Goal: Transaction & Acquisition: Download file/media

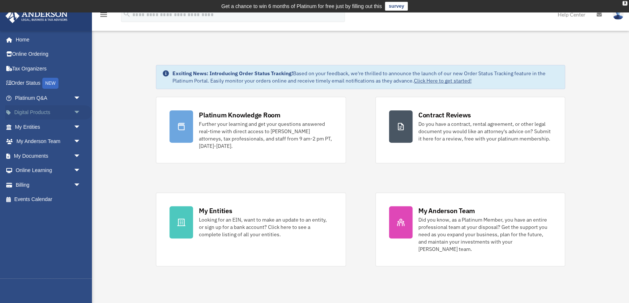
click at [29, 112] on link "Digital Products arrow_drop_down" at bounding box center [48, 112] width 87 height 15
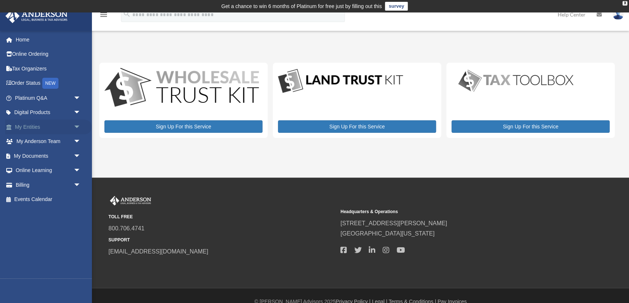
click at [37, 127] on link "My Entities arrow_drop_down" at bounding box center [48, 127] width 87 height 15
click at [36, 154] on link "My Documents arrow_drop_down" at bounding box center [48, 156] width 87 height 15
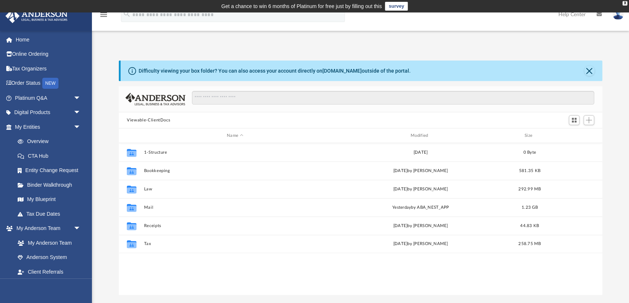
scroll to position [0, 0]
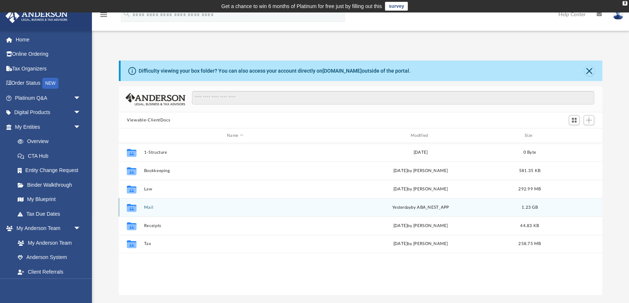
click at [153, 204] on div "Collaborated Folder Mail yesterday by ABA_NEST_APP 1.23 GB" at bounding box center [360, 207] width 483 height 18
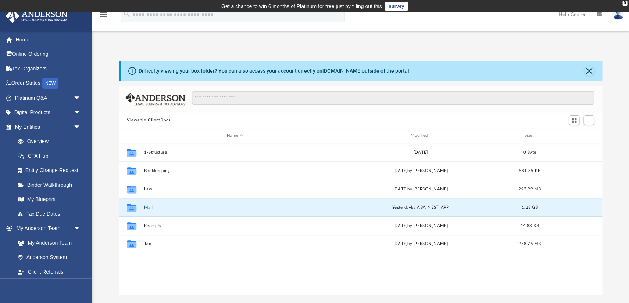
click at [147, 208] on button "Mail" at bounding box center [235, 207] width 182 height 5
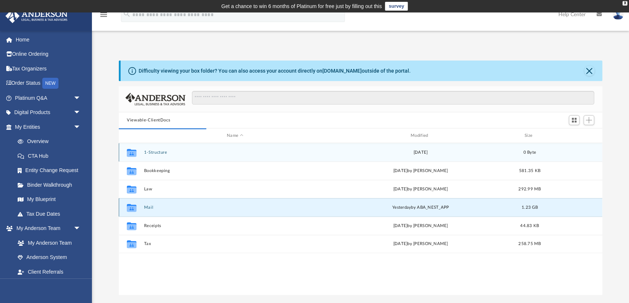
scroll to position [144, 483]
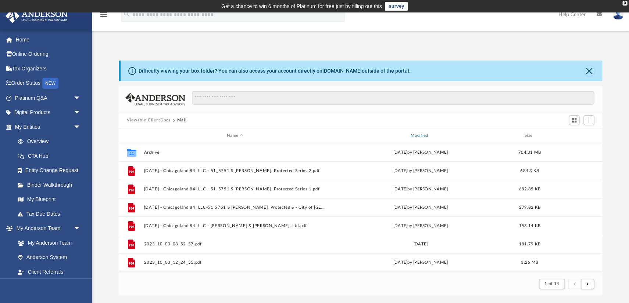
click at [423, 134] on div "Modified" at bounding box center [420, 136] width 182 height 7
click at [424, 134] on div "Modified" at bounding box center [420, 136] width 182 height 7
click at [430, 134] on div "Modified" at bounding box center [420, 136] width 182 height 7
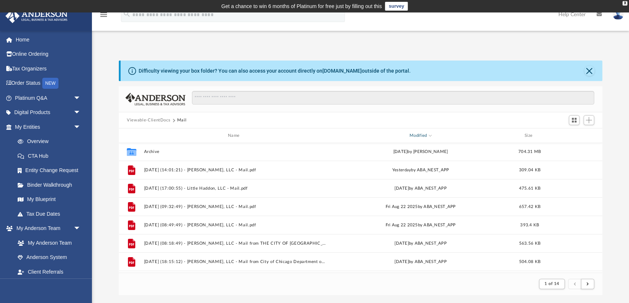
scroll to position [0, 0]
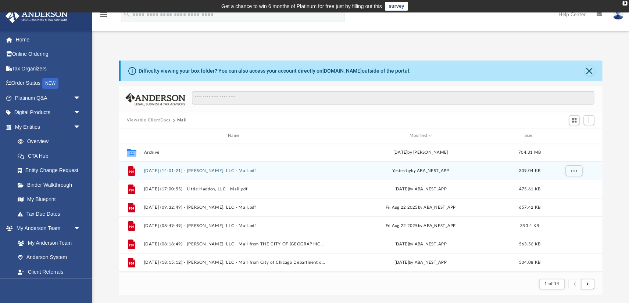
click at [240, 172] on button "[DATE] (14:01:21) - [PERSON_NAME], LLC - Mail.pdf" at bounding box center [235, 171] width 182 height 5
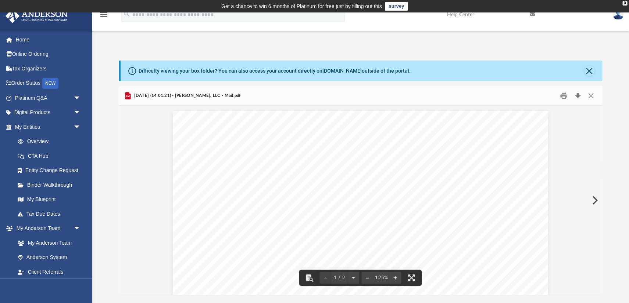
click at [576, 95] on button "Download" at bounding box center [577, 95] width 13 height 11
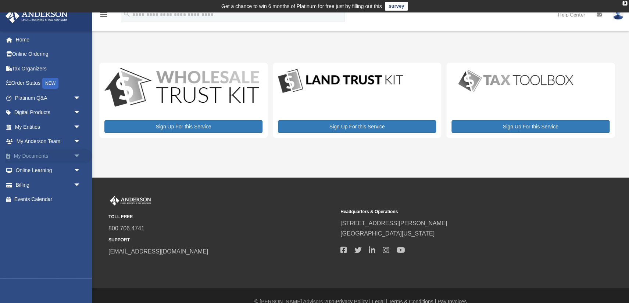
click at [37, 155] on link "My Documents arrow_drop_down" at bounding box center [48, 156] width 87 height 15
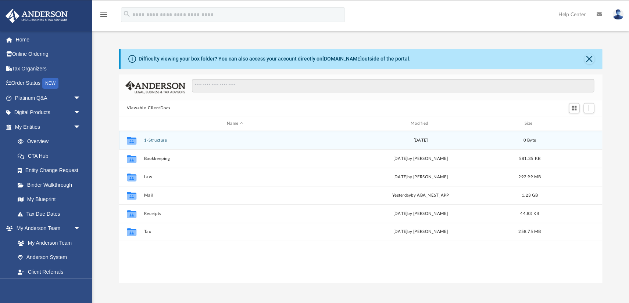
scroll to position [167, 483]
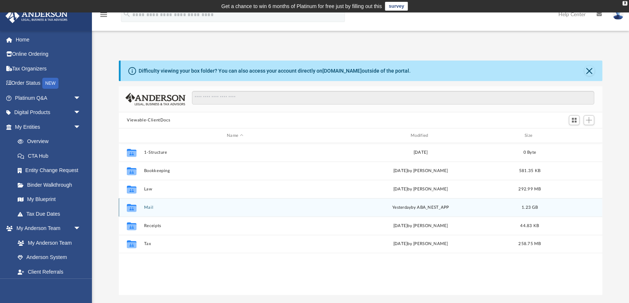
click at [146, 208] on button "Mail" at bounding box center [235, 207] width 182 height 5
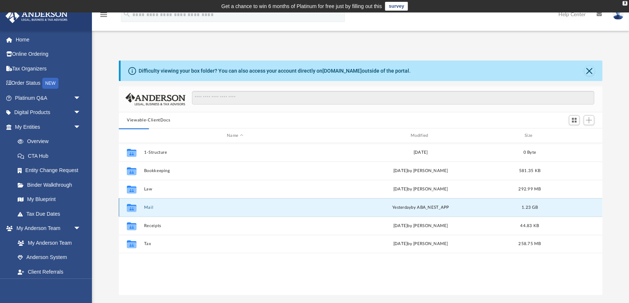
click at [146, 208] on button "Mail" at bounding box center [235, 207] width 182 height 5
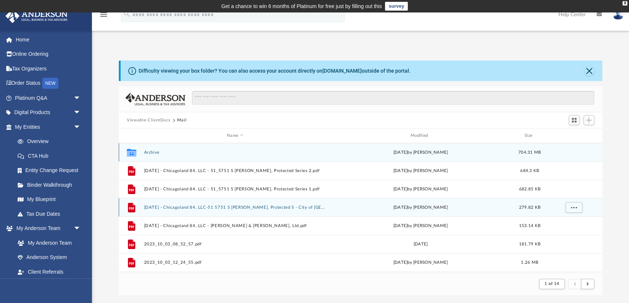
scroll to position [144, 483]
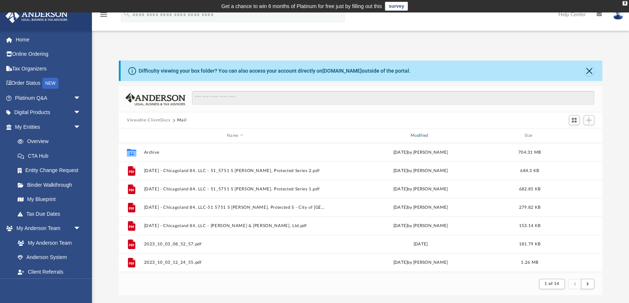
click at [432, 136] on div "Modified" at bounding box center [420, 136] width 182 height 7
click at [429, 136] on span "Modified" at bounding box center [429, 135] width 3 height 3
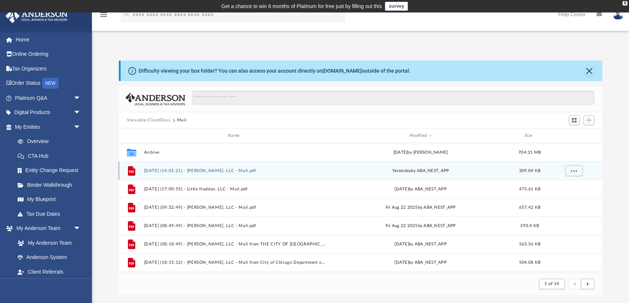
click at [426, 171] on div "[DATE] by ABA_NEST_APP" at bounding box center [420, 171] width 182 height 7
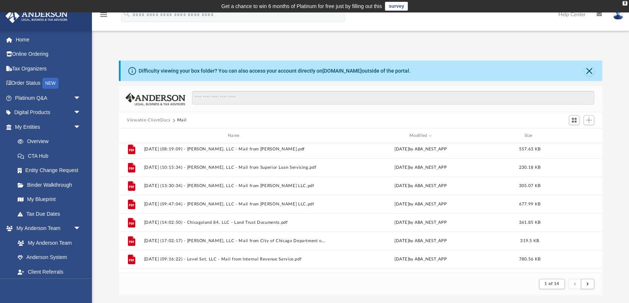
scroll to position [152, 0]
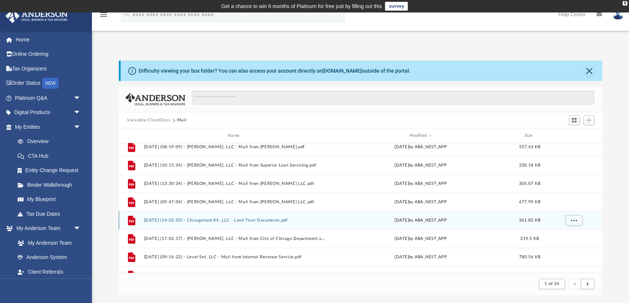
click at [421, 220] on div "[DATE] by ABA_NEST_APP" at bounding box center [420, 220] width 182 height 7
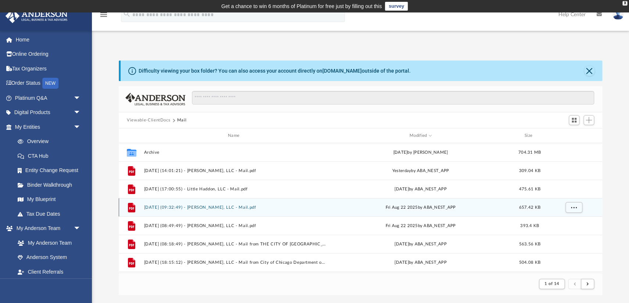
scroll to position [0, 0]
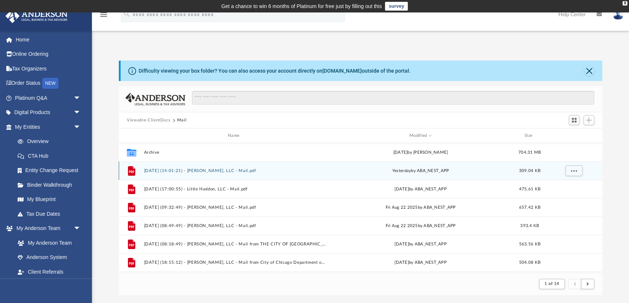
click at [531, 171] on span "309.04 KB" at bounding box center [528, 171] width 21 height 4
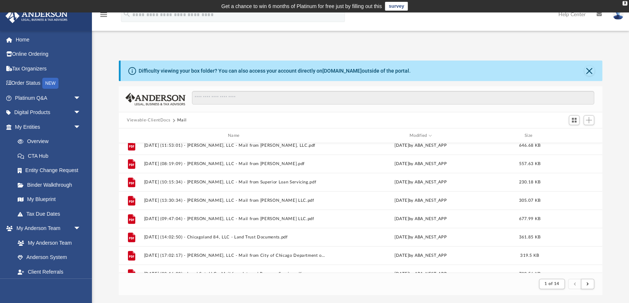
scroll to position [137, 0]
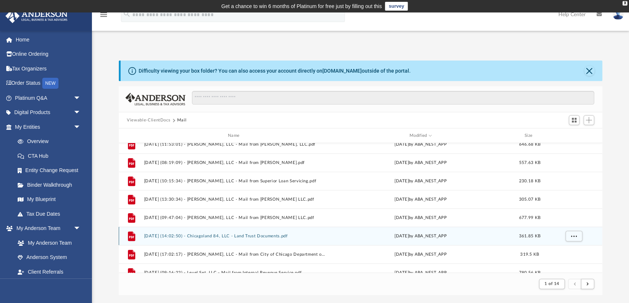
click at [316, 236] on button "[DATE] (14:02:50) - Chicagoland 84, LLC - Land Trust Documents.pdf" at bounding box center [235, 236] width 182 height 5
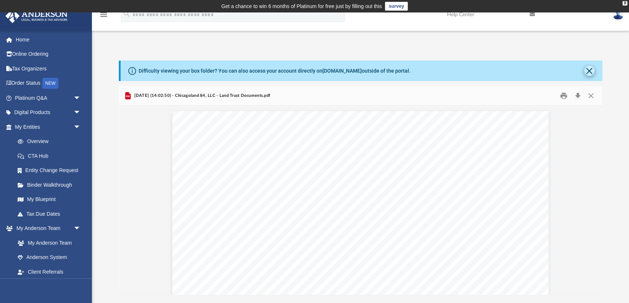
click at [588, 71] on button "Close" at bounding box center [589, 71] width 10 height 10
